Goal: Task Accomplishment & Management: Manage account settings

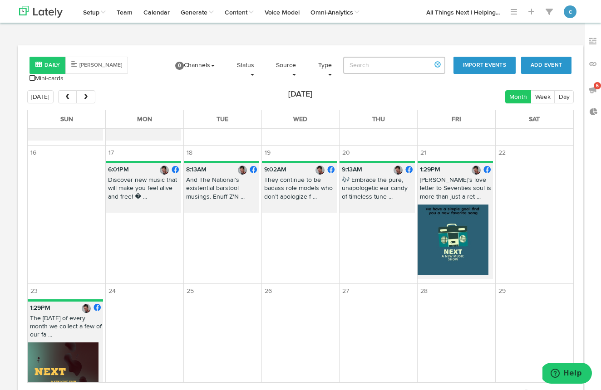
scroll to position [269, 0]
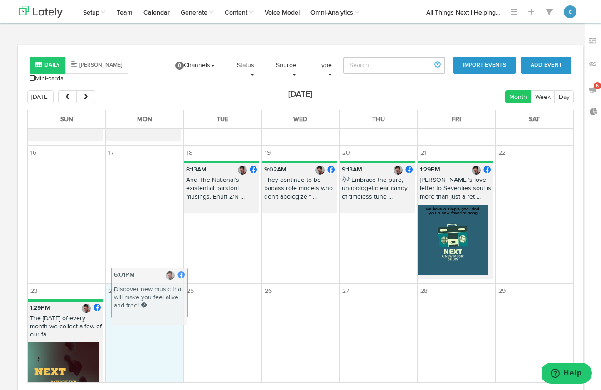
drag, startPoint x: 155, startPoint y: 177, endPoint x: 160, endPoint y: 303, distance: 125.3
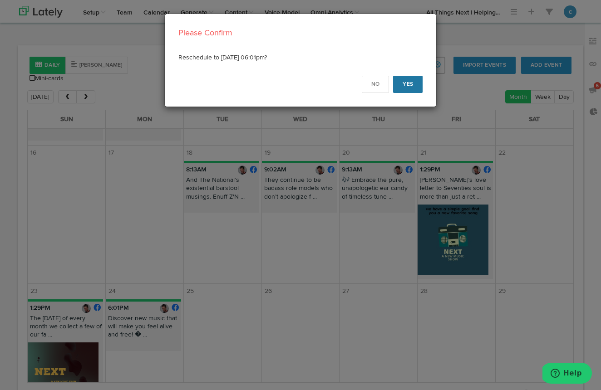
click at [408, 83] on button "Yes" at bounding box center [407, 84] width 29 height 17
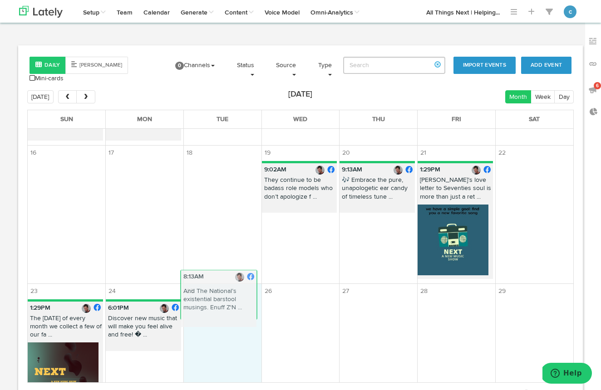
drag, startPoint x: 219, startPoint y: 175, endPoint x: 215, endPoint y: 302, distance: 127.1
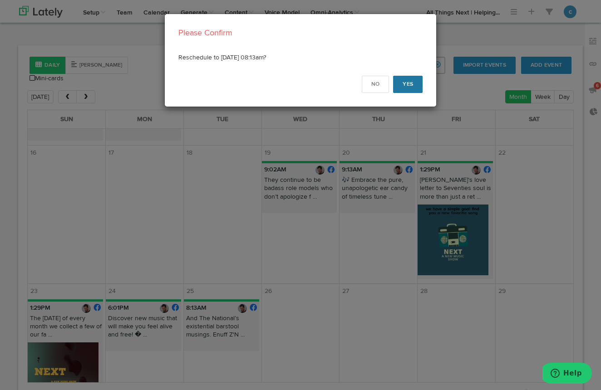
click at [414, 83] on button "Yes" at bounding box center [407, 84] width 29 height 17
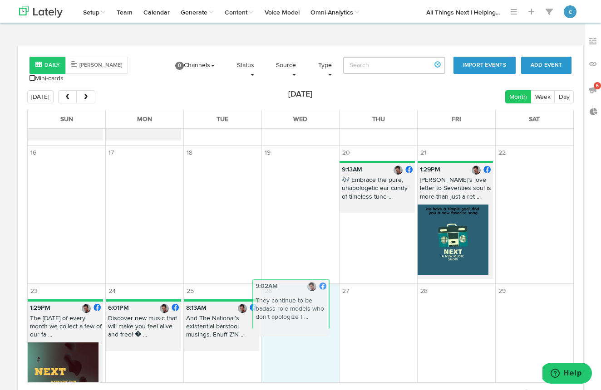
drag, startPoint x: 308, startPoint y: 164, endPoint x: 298, endPoint y: 301, distance: 136.9
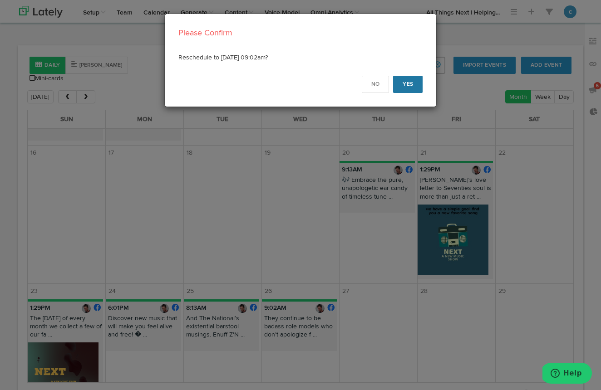
click at [413, 83] on button "Yes" at bounding box center [407, 84] width 29 height 17
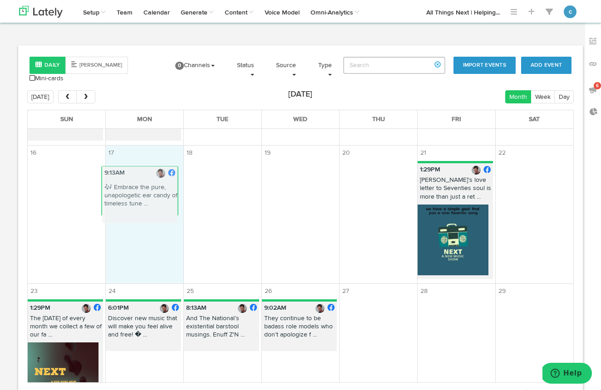
drag, startPoint x: 382, startPoint y: 161, endPoint x: 143, endPoint y: 184, distance: 239.7
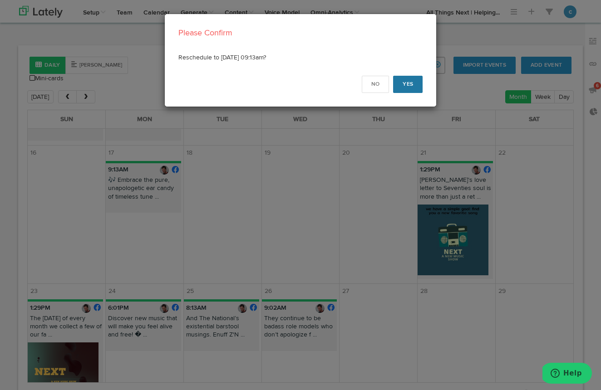
click at [408, 87] on button "Yes" at bounding box center [407, 84] width 29 height 17
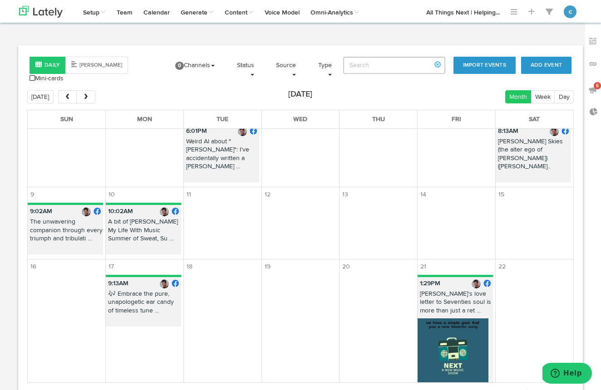
scroll to position [155, 0]
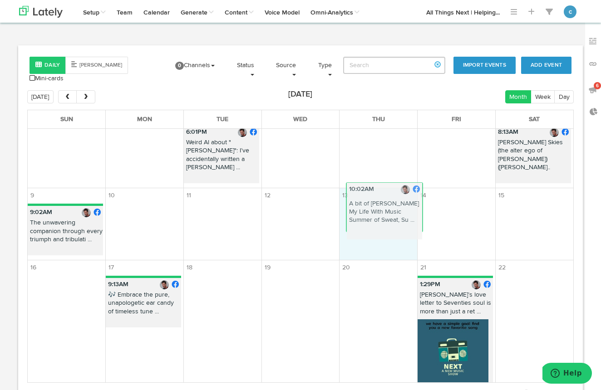
drag, startPoint x: 151, startPoint y: 211, endPoint x: 391, endPoint y: 207, distance: 240.0
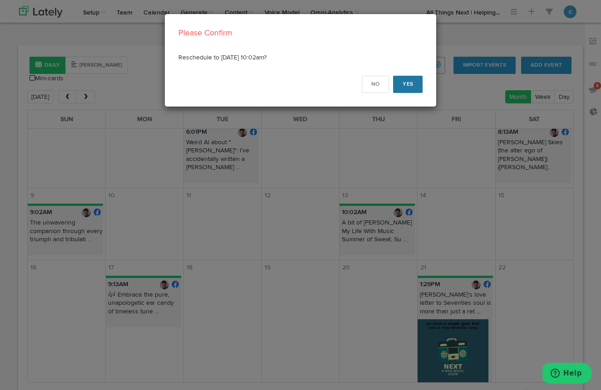
click at [411, 85] on button "Yes" at bounding box center [407, 84] width 29 height 17
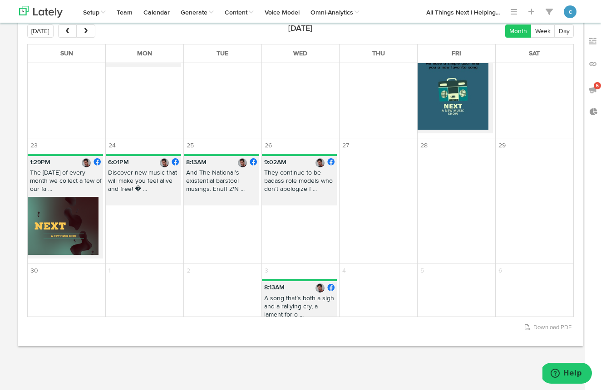
scroll to position [67, 0]
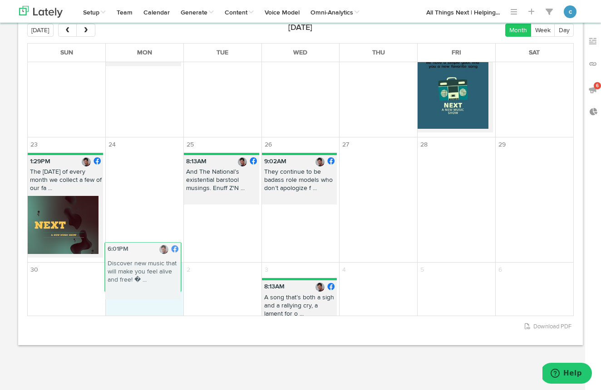
drag, startPoint x: 152, startPoint y: 159, endPoint x: 151, endPoint y: 267, distance: 107.5
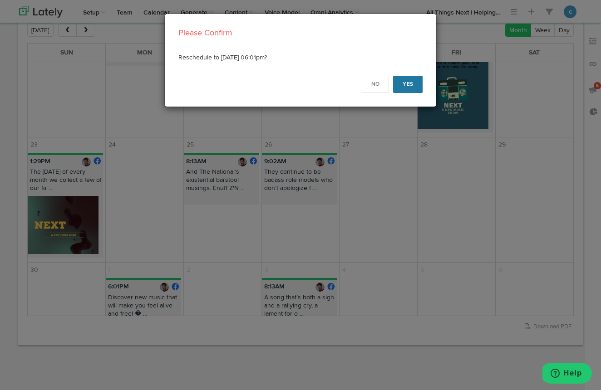
click at [401, 87] on button "Yes" at bounding box center [407, 84] width 29 height 17
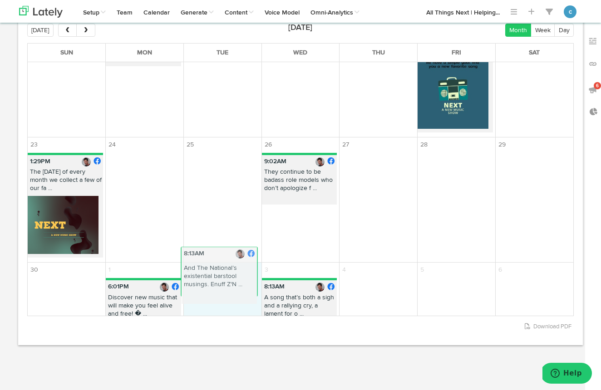
drag, startPoint x: 227, startPoint y: 163, endPoint x: 224, endPoint y: 275, distance: 112.1
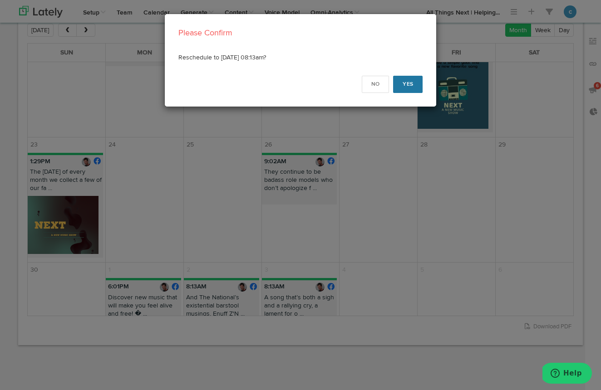
click at [411, 81] on button "Yes" at bounding box center [407, 84] width 29 height 17
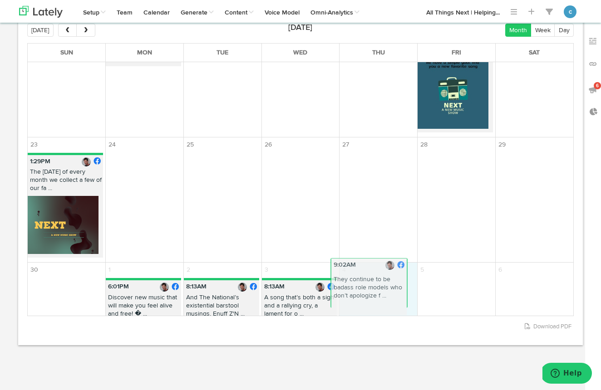
drag, startPoint x: 311, startPoint y: 158, endPoint x: 380, endPoint y: 282, distance: 141.1
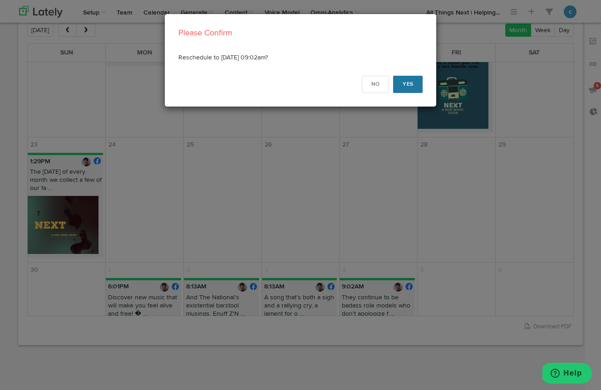
click at [405, 84] on button "Yes" at bounding box center [407, 84] width 29 height 17
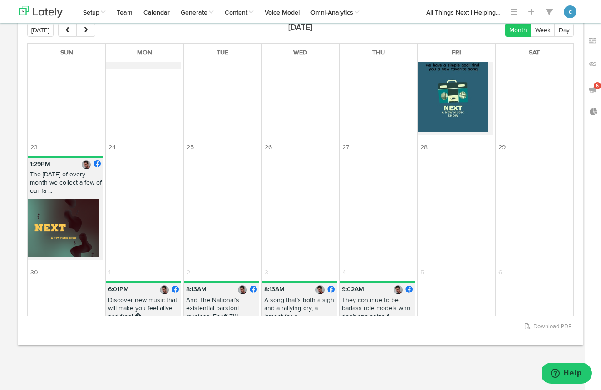
scroll to position [345, 0]
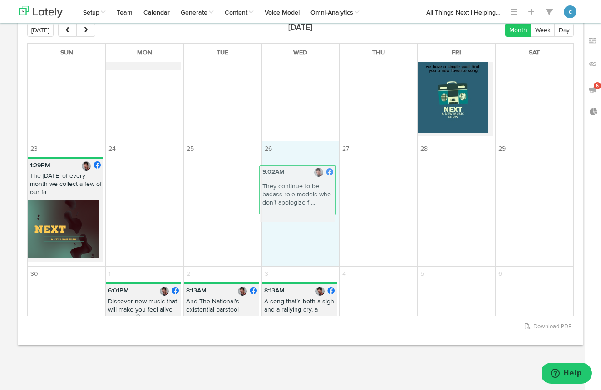
drag, startPoint x: 380, startPoint y: 281, endPoint x: 300, endPoint y: 182, distance: 127.4
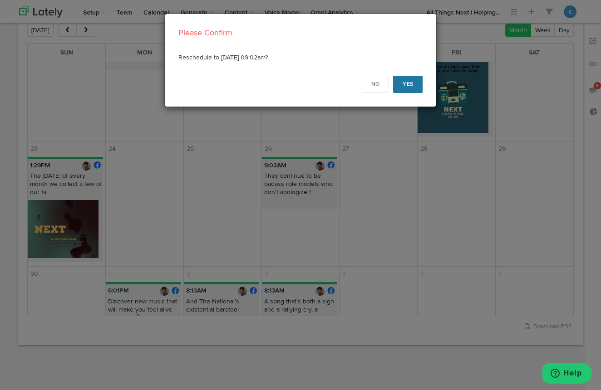
click at [412, 85] on button "Yes" at bounding box center [407, 84] width 29 height 17
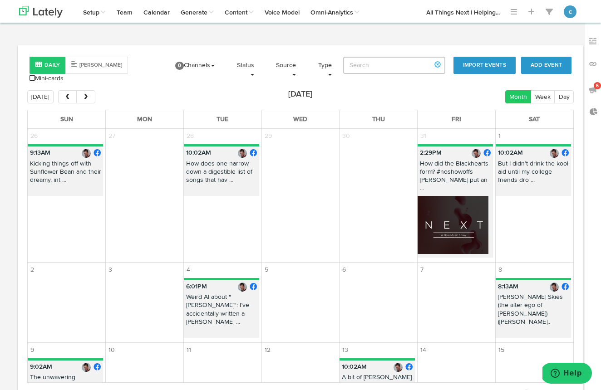
scroll to position [0, 0]
click at [88, 97] on span "next" at bounding box center [86, 97] width 8 height 6
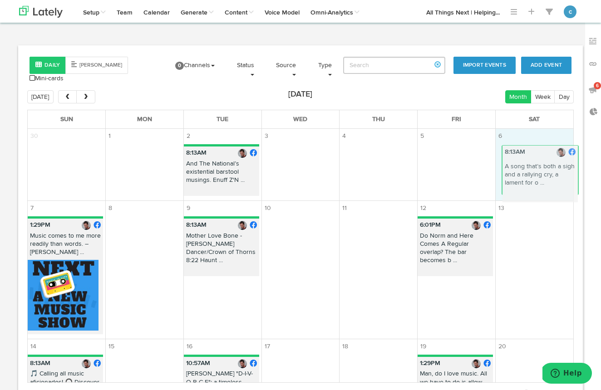
drag, startPoint x: 306, startPoint y: 173, endPoint x: 546, endPoint y: 174, distance: 239.5
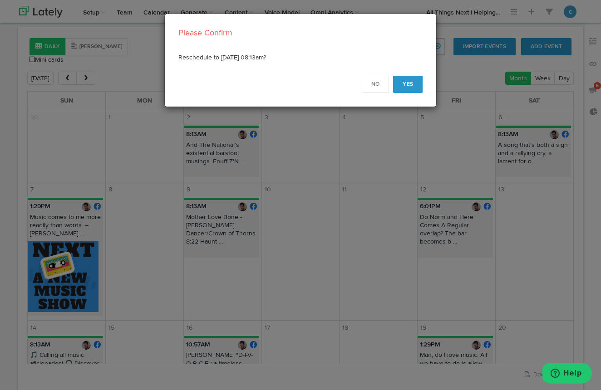
scroll to position [64, 0]
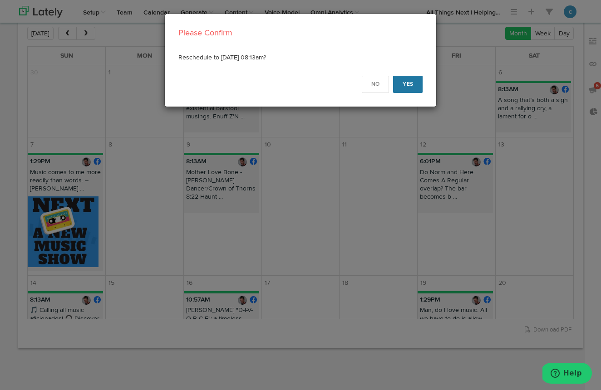
click at [415, 80] on button "Yes" at bounding box center [407, 84] width 29 height 17
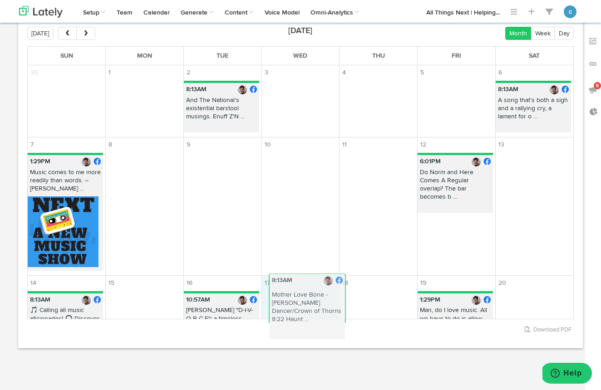
drag, startPoint x: 220, startPoint y: 170, endPoint x: 305, endPoint y: 291, distance: 147.9
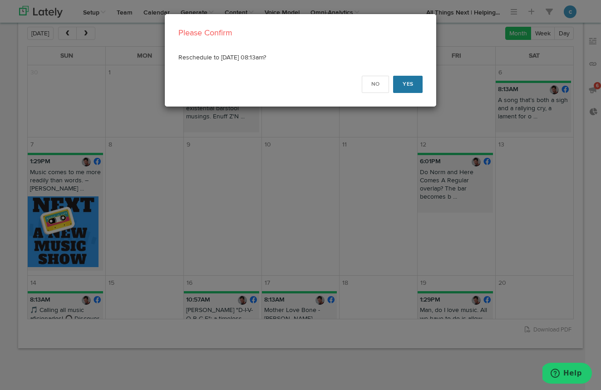
click at [411, 86] on button "Yes" at bounding box center [407, 84] width 29 height 17
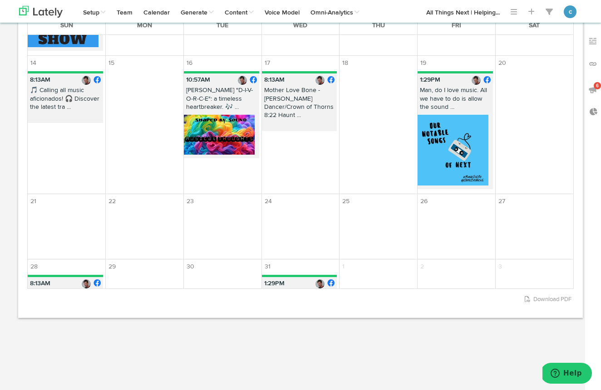
scroll to position [189, 0]
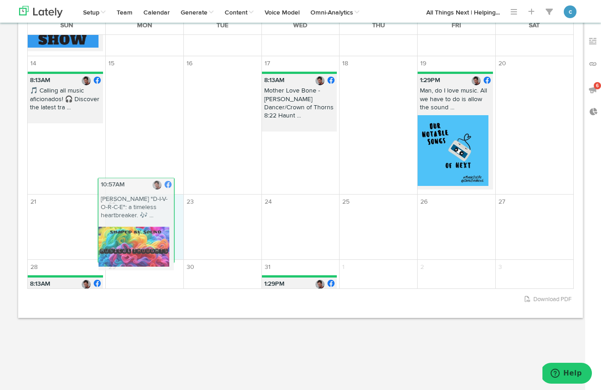
drag, startPoint x: 228, startPoint y: 122, endPoint x: 142, endPoint y: 230, distance: 137.4
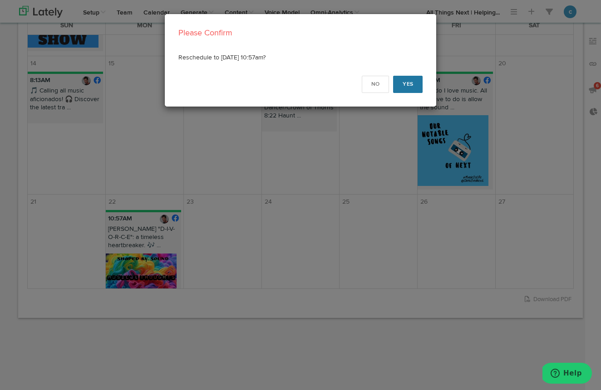
click at [407, 85] on button "Yes" at bounding box center [407, 84] width 29 height 17
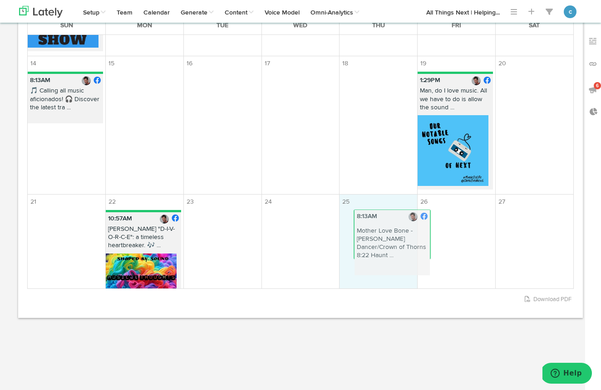
drag, startPoint x: 303, startPoint y: 103, endPoint x: 393, endPoint y: 242, distance: 165.3
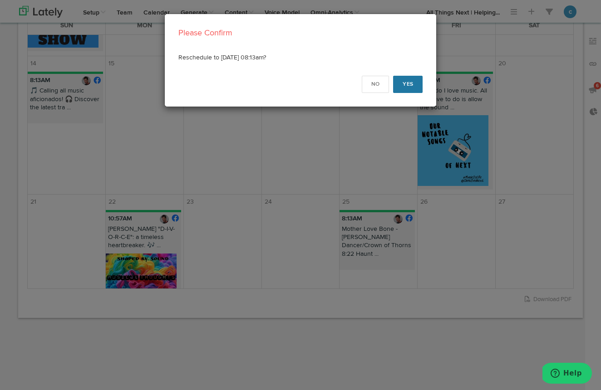
click at [407, 82] on button "Yes" at bounding box center [407, 84] width 29 height 17
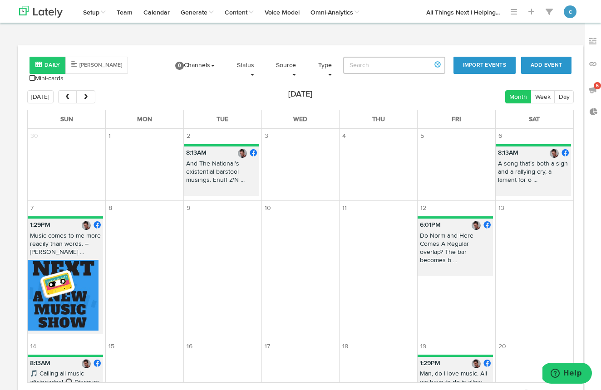
scroll to position [0, 0]
click at [41, 98] on button "[DATE]" at bounding box center [40, 96] width 26 height 13
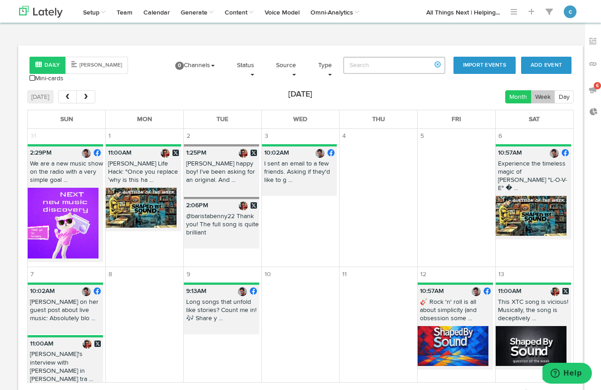
click at [544, 96] on button "Week" at bounding box center [542, 96] width 24 height 13
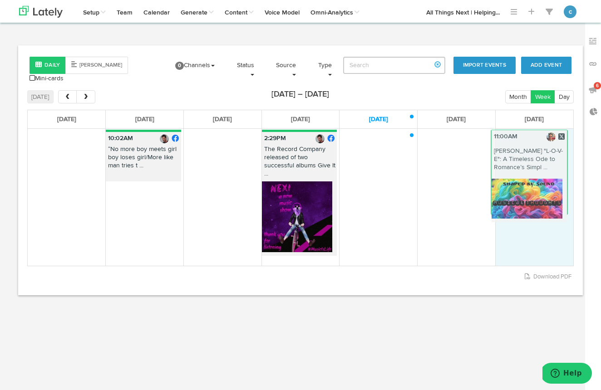
drag, startPoint x: 458, startPoint y: 167, endPoint x: 531, endPoint y: 167, distance: 73.0
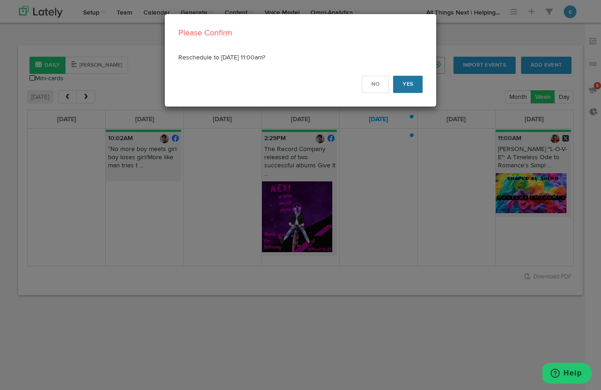
click at [410, 84] on button "Yes" at bounding box center [407, 84] width 29 height 17
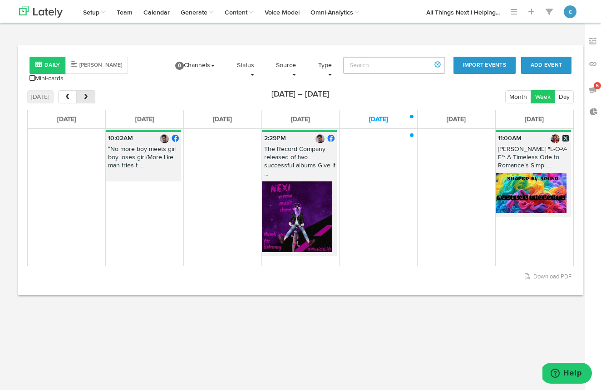
click at [88, 96] on span "next" at bounding box center [86, 97] width 8 height 6
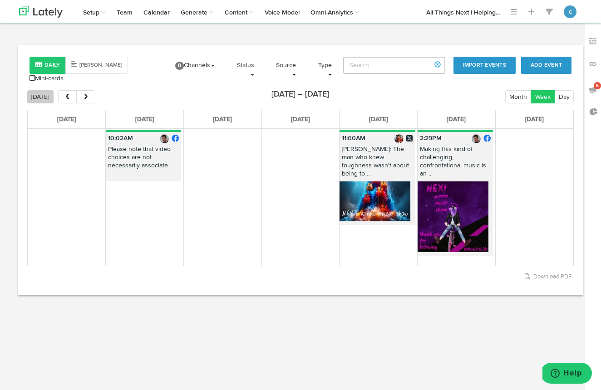
click at [43, 96] on button "[DATE]" at bounding box center [40, 96] width 26 height 13
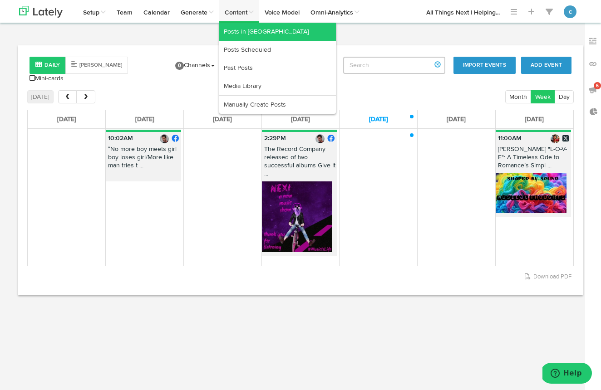
click at [252, 31] on link "Posts in [GEOGRAPHIC_DATA]" at bounding box center [277, 32] width 117 height 18
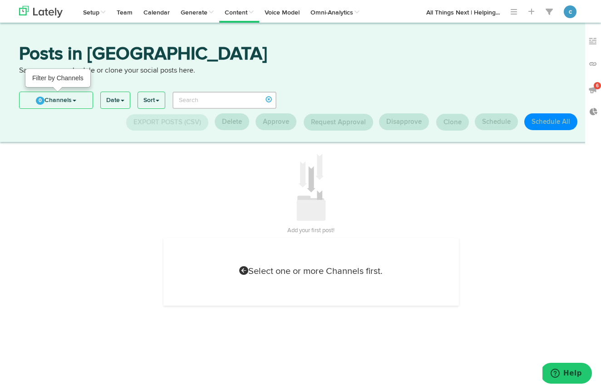
click at [76, 100] on span at bounding box center [75, 101] width 4 height 2
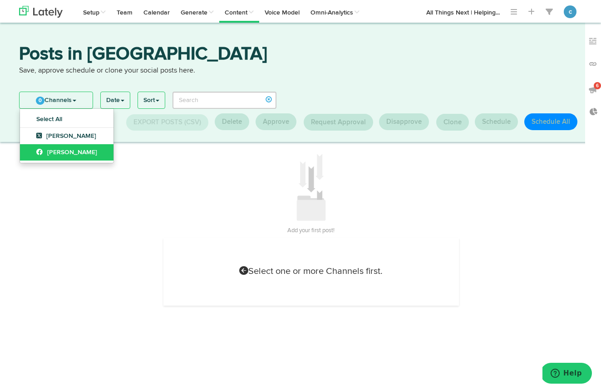
click at [73, 150] on span "[PERSON_NAME]" at bounding box center [66, 152] width 61 height 6
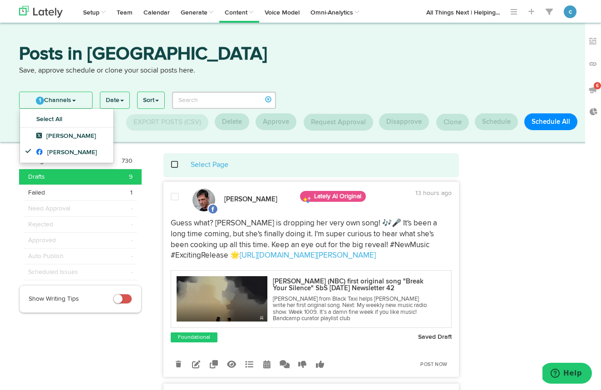
click at [173, 163] on div "Select Page" at bounding box center [311, 165] width 282 height 10
click at [71, 103] on link "1 Channels" at bounding box center [56, 100] width 73 height 16
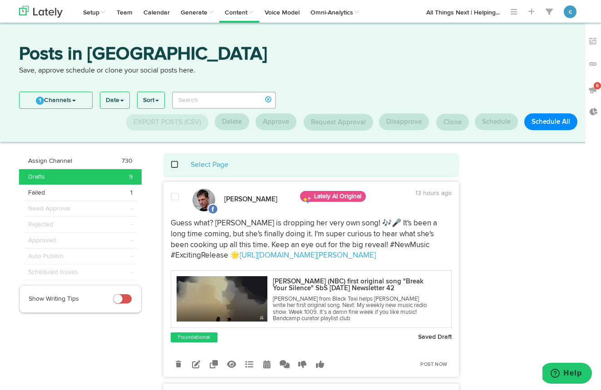
click at [174, 165] on span at bounding box center [179, 165] width 19 height 0
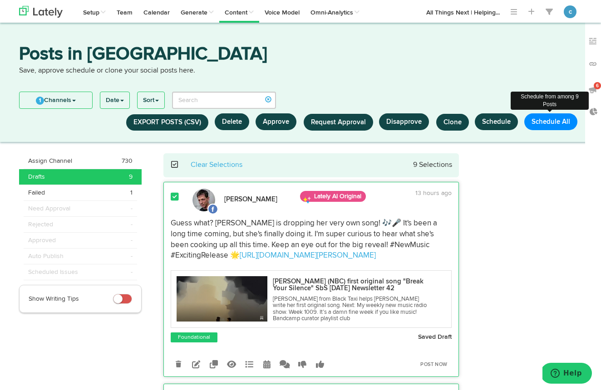
click at [544, 122] on button "Schedule All" at bounding box center [550, 121] width 53 height 17
select select "11"
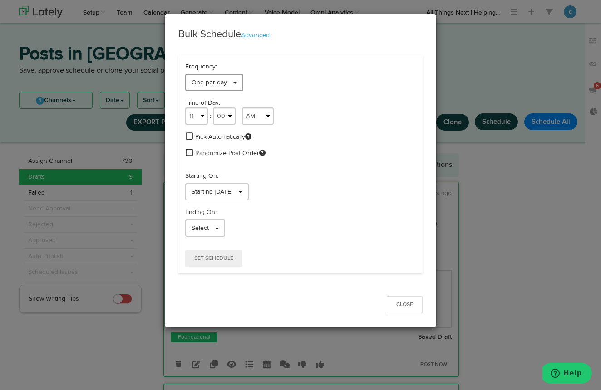
click at [234, 85] on link "One per day" at bounding box center [214, 82] width 58 height 17
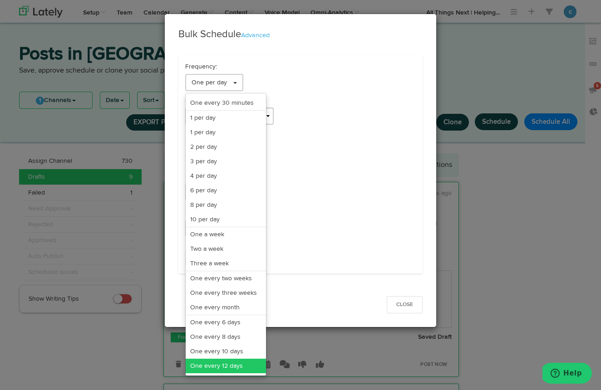
click at [233, 364] on link "One every 12 days" at bounding box center [226, 366] width 80 height 15
select select "11"
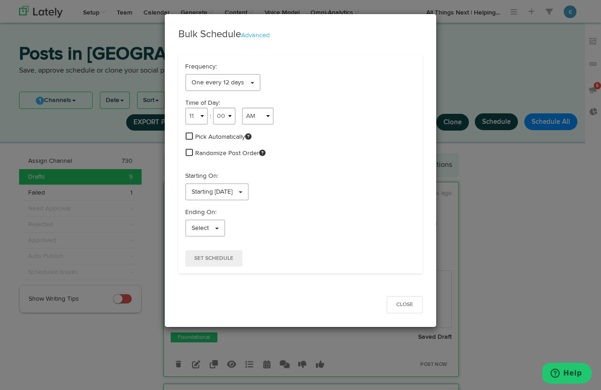
click at [188, 153] on span at bounding box center [189, 152] width 7 height 8
click at [190, 153] on span at bounding box center [189, 152] width 7 height 8
select select "01"
click at [219, 256] on span "Set Schedule" at bounding box center [213, 258] width 39 height 5
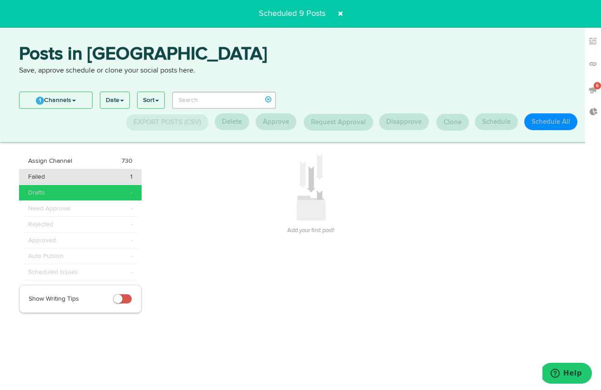
click at [76, 177] on div "Failed 1" at bounding box center [80, 176] width 104 height 9
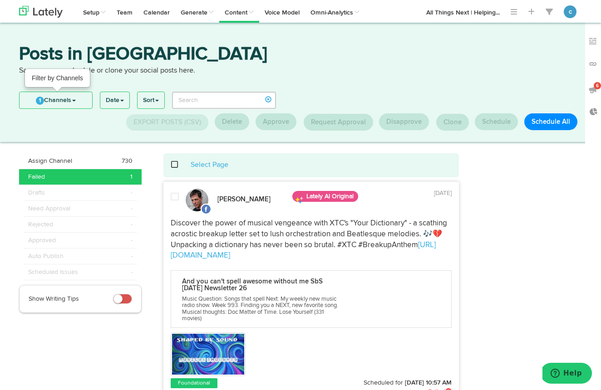
click at [81, 100] on link "1 Channels" at bounding box center [56, 100] width 73 height 16
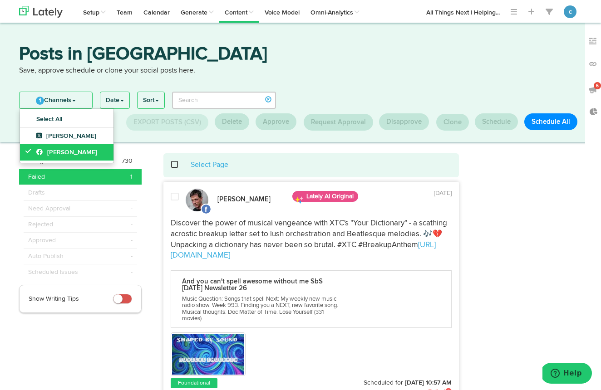
click at [70, 154] on span "[PERSON_NAME]" at bounding box center [66, 152] width 61 height 6
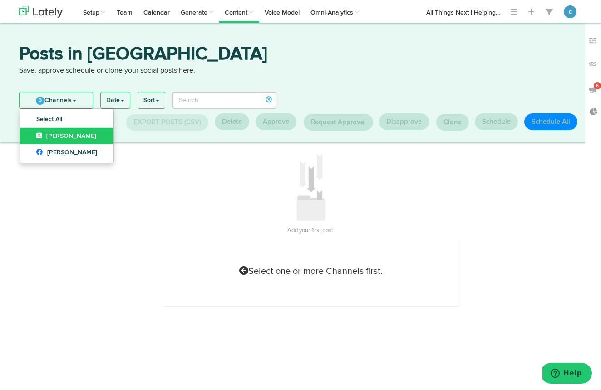
click at [71, 135] on span "[PERSON_NAME]" at bounding box center [66, 136] width 60 height 6
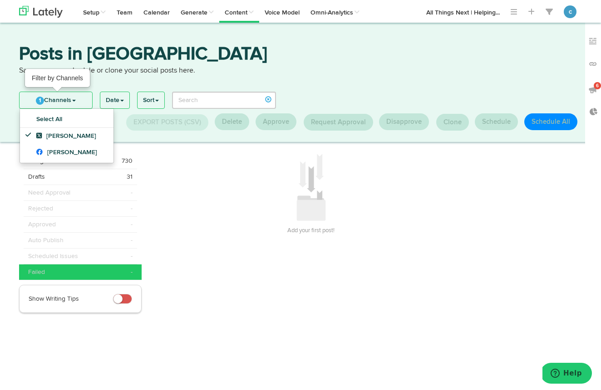
click at [72, 99] on link "1 Channels" at bounding box center [56, 100] width 73 height 16
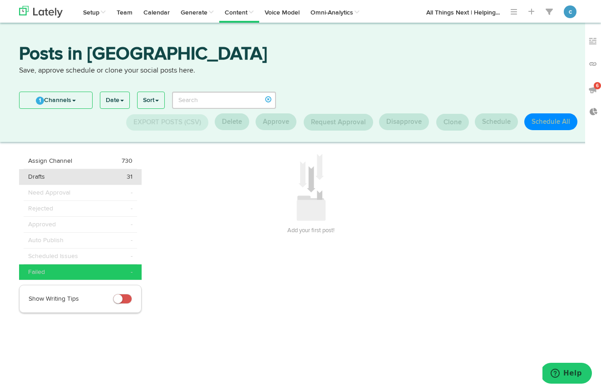
click at [97, 175] on div "Drafts 31" at bounding box center [80, 176] width 104 height 9
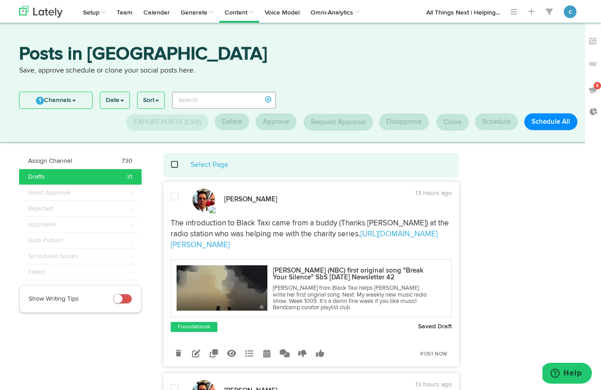
click at [173, 165] on span at bounding box center [179, 165] width 19 height 0
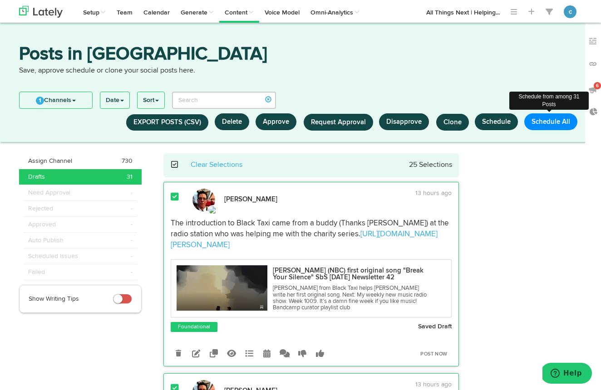
click at [555, 122] on button "Schedule All" at bounding box center [550, 121] width 53 height 17
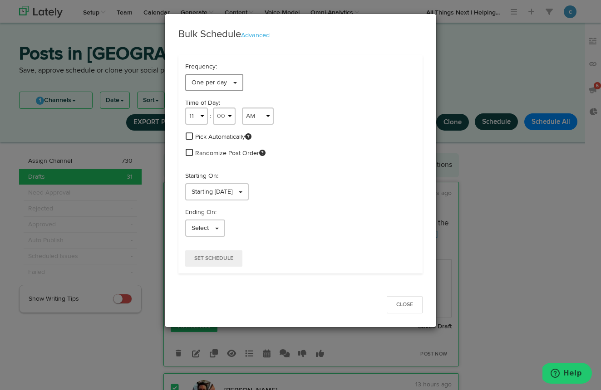
click at [235, 82] on span at bounding box center [235, 83] width 4 height 2
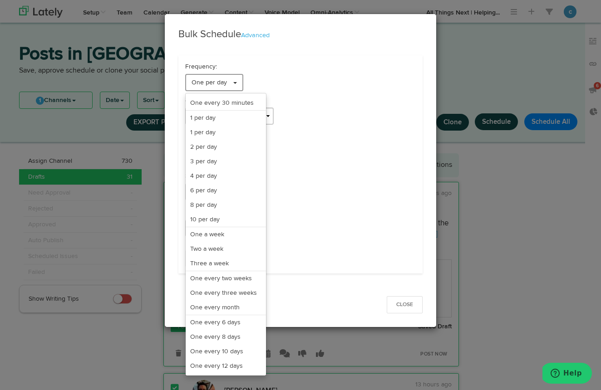
click at [235, 82] on span at bounding box center [235, 83] width 4 height 2
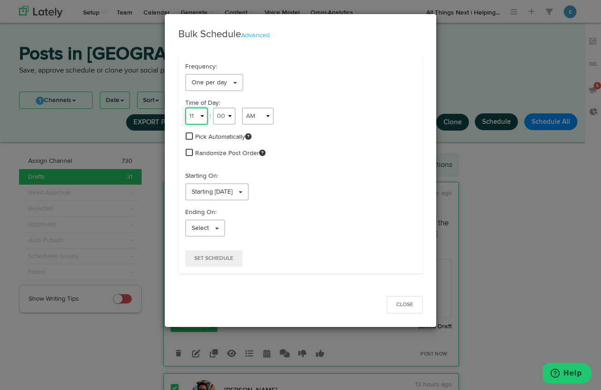
select select "2"
select select "02"
select select "PM"
click at [190, 154] on span at bounding box center [189, 152] width 7 height 8
select select "1"
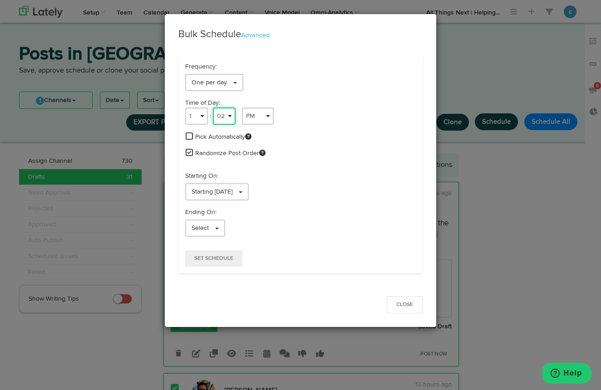
select select "01"
click at [213, 257] on span "Set Schedule" at bounding box center [213, 258] width 39 height 5
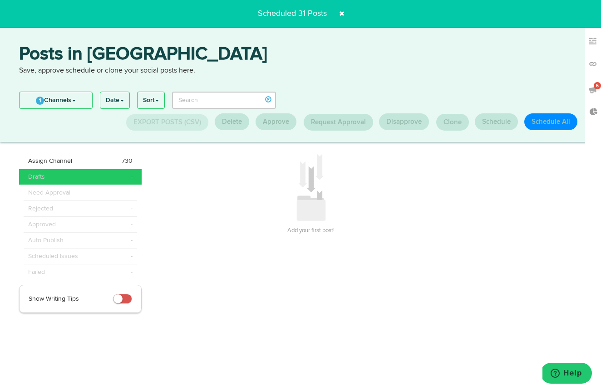
click at [342, 13] on span at bounding box center [341, 13] width 15 height 15
